Goal: Task Accomplishment & Management: Complete application form

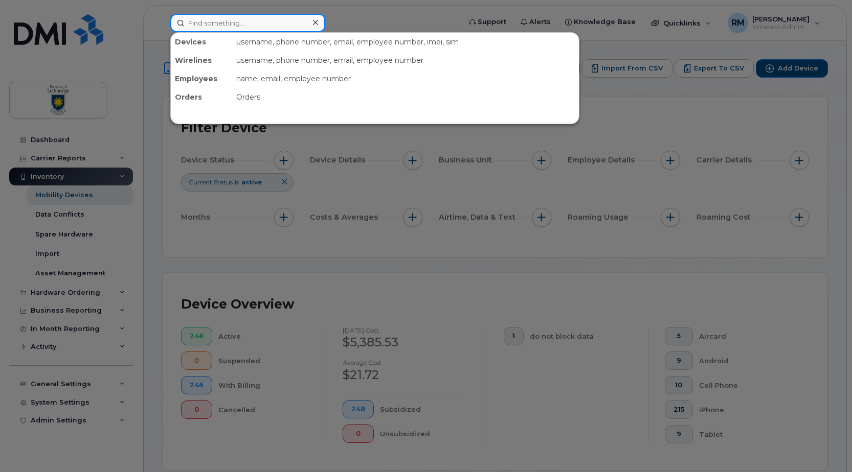
click at [213, 24] on input at bounding box center [247, 23] width 155 height 18
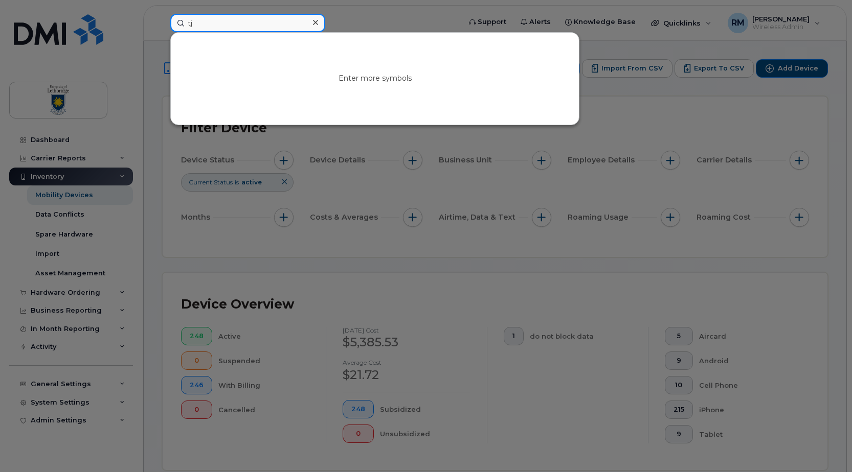
click at [216, 25] on input "tj" at bounding box center [247, 23] width 155 height 18
type input "t"
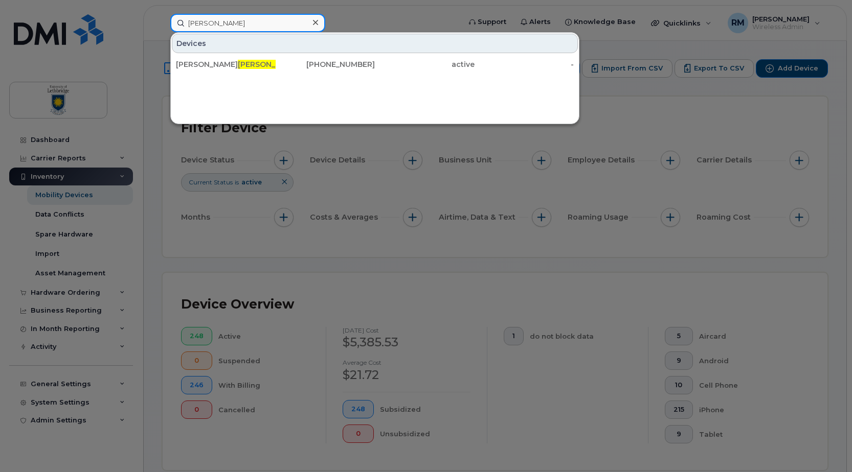
drag, startPoint x: 222, startPoint y: 25, endPoint x: 162, endPoint y: 15, distance: 61.2
click at [162, 15] on div "hansen Devices Tammy Hansen Gow 403-330-4359 active -" at bounding box center [312, 23] width 300 height 18
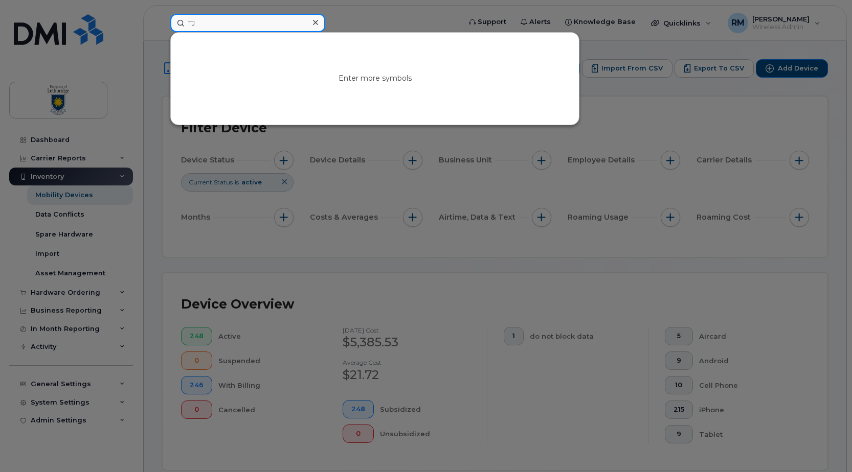
click at [214, 28] on input "TJ" at bounding box center [247, 23] width 155 height 18
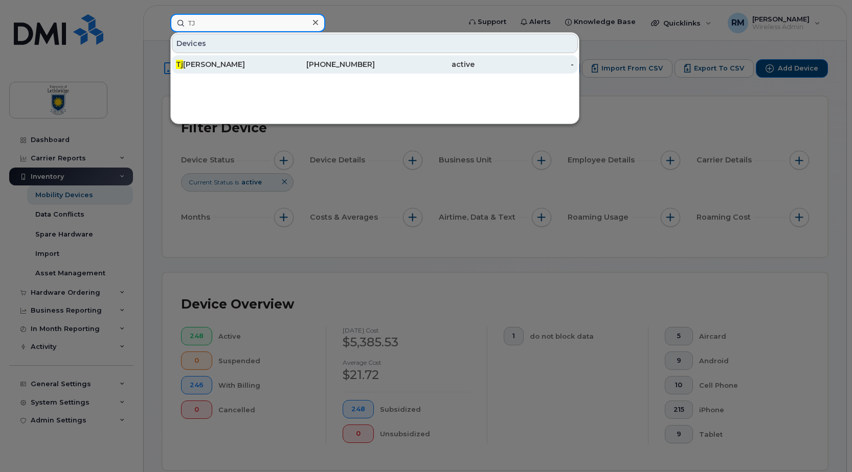
type input "TJ"
click at [188, 64] on div "Tj Hanson" at bounding box center [226, 64] width 100 height 10
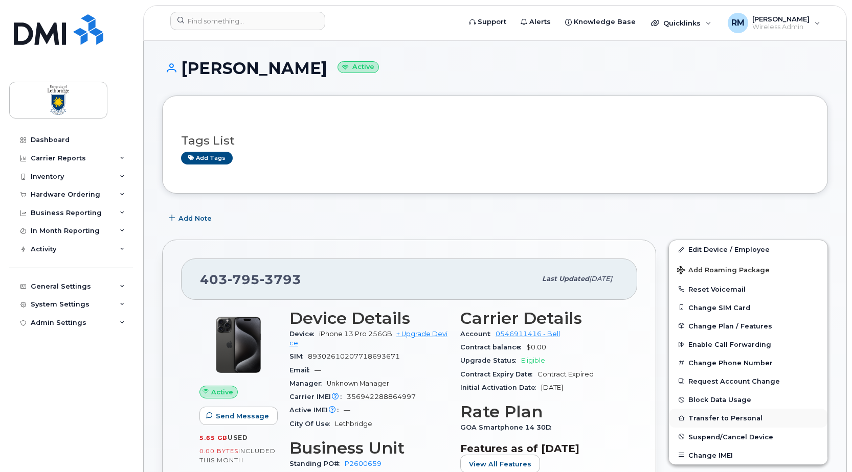
click at [719, 418] on button "Transfer to Personal" at bounding box center [748, 418] width 159 height 18
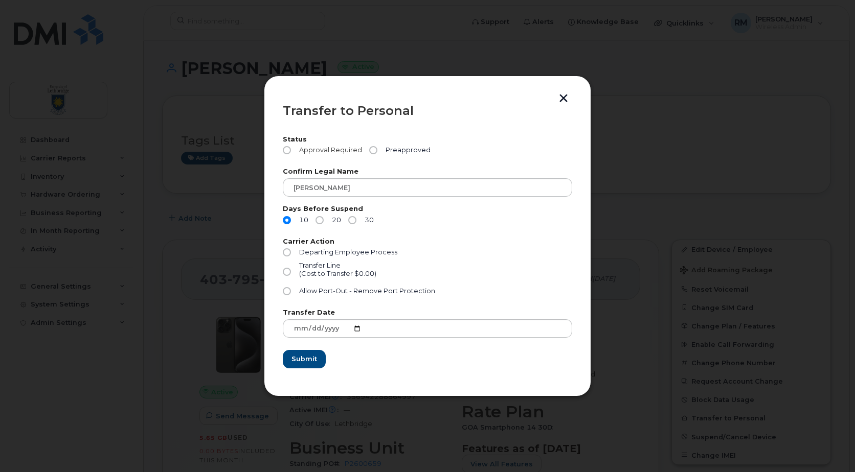
click at [285, 149] on input "Approval Required" at bounding box center [287, 150] width 8 height 8
radio input "true"
click at [319, 220] on input "20" at bounding box center [319, 220] width 8 height 8
radio input "true"
click at [287, 272] on input "Transfer Line (Cost to Transfer $0.00)" at bounding box center [287, 272] width 8 height 8
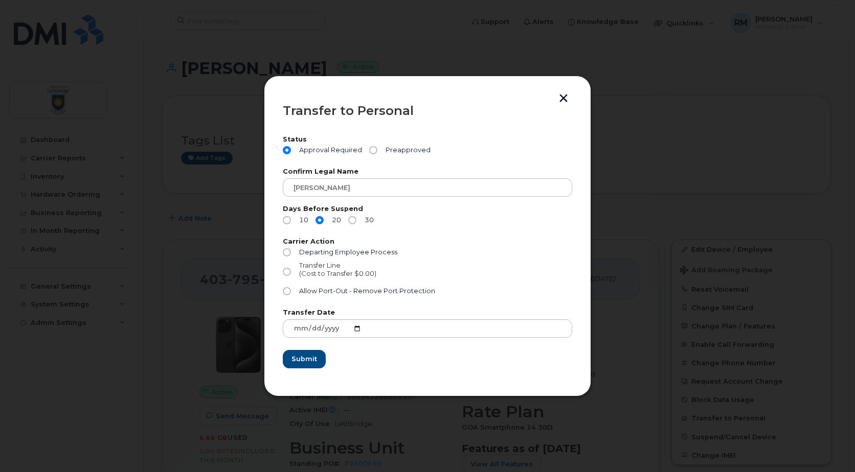
radio input "true"
click at [299, 362] on span "Submit" at bounding box center [304, 359] width 26 height 10
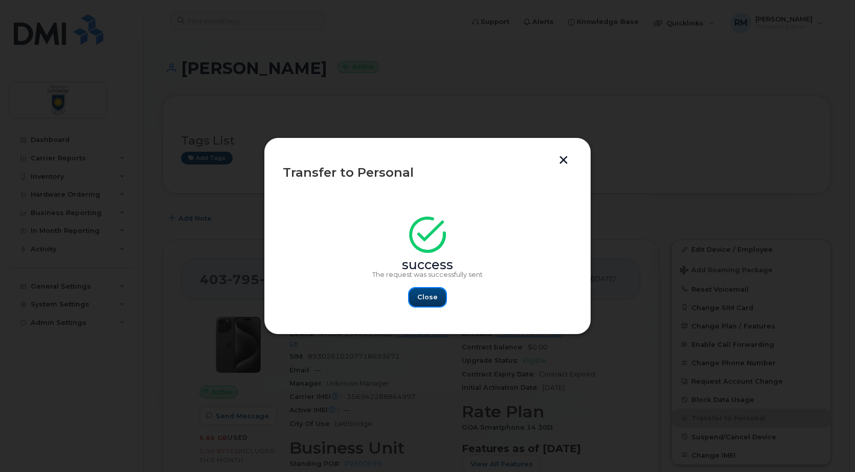
click at [429, 298] on span "Close" at bounding box center [427, 297] width 20 height 10
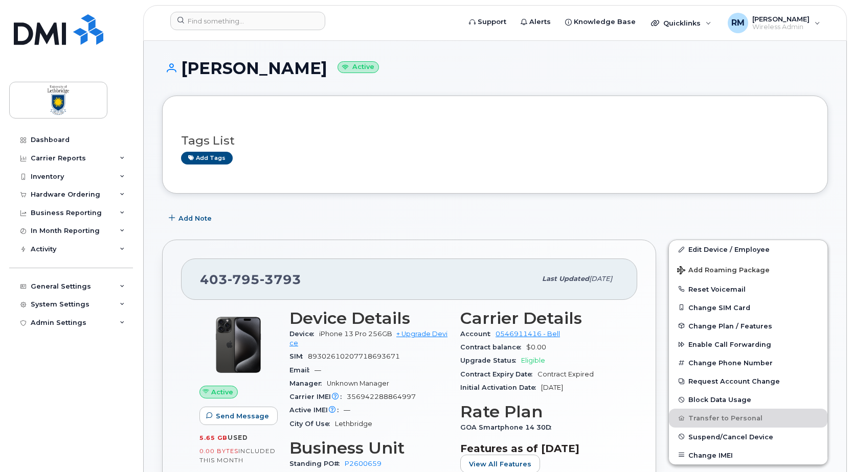
click at [417, 220] on div "Add Note" at bounding box center [495, 218] width 666 height 18
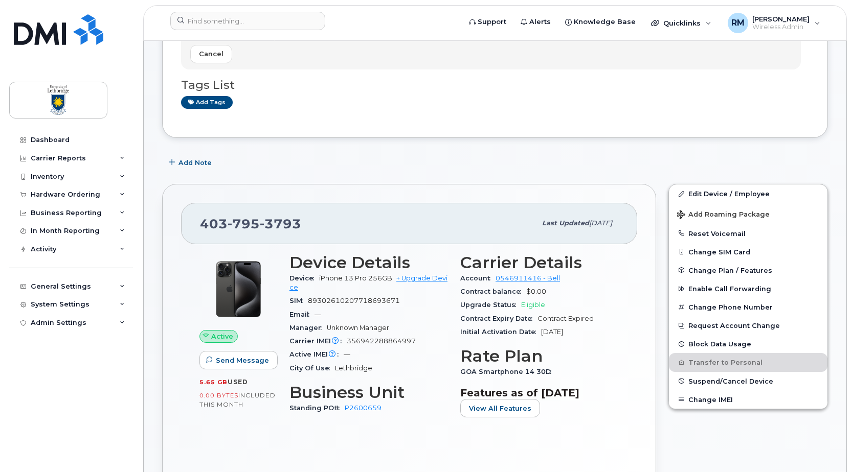
scroll to position [51, 0]
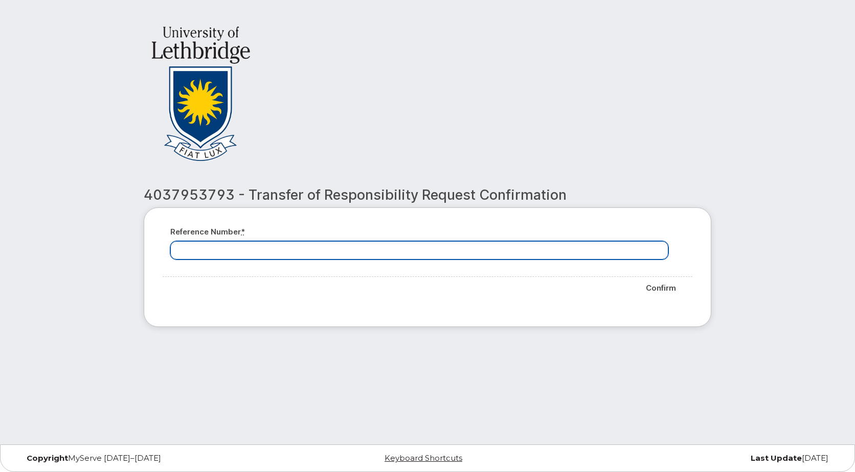
click at [235, 248] on input "Reference number *" at bounding box center [419, 250] width 498 height 18
type input "Approved"
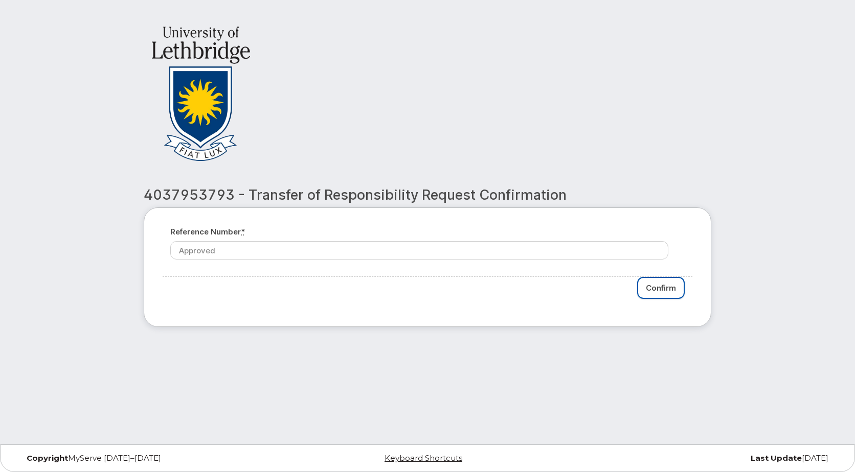
click at [666, 286] on input "Confirm" at bounding box center [661, 288] width 48 height 22
type input "Please wait..."
